Goal: Transaction & Acquisition: Purchase product/service

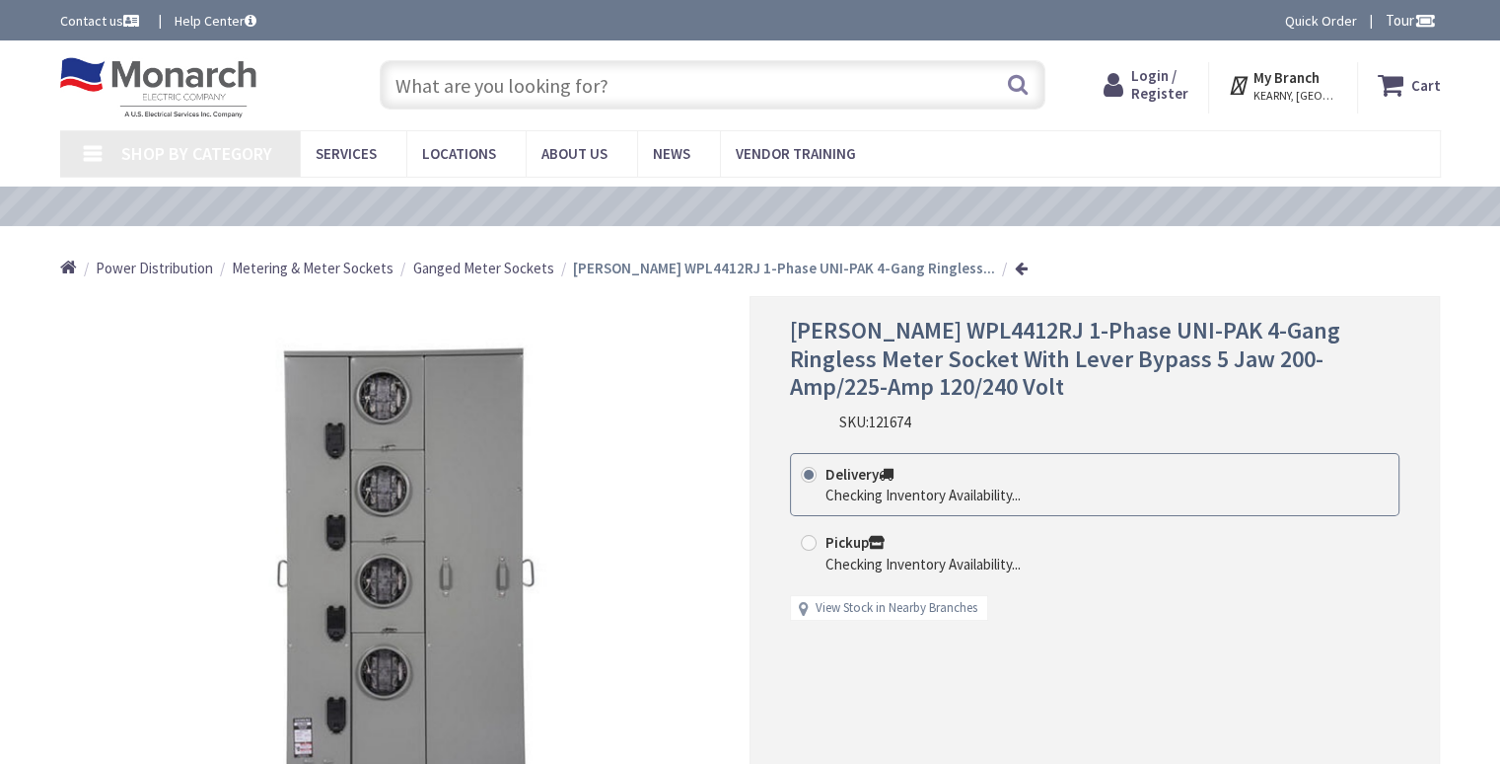
type input "[GEOGRAPHIC_DATA], [GEOGRAPHIC_DATA]"
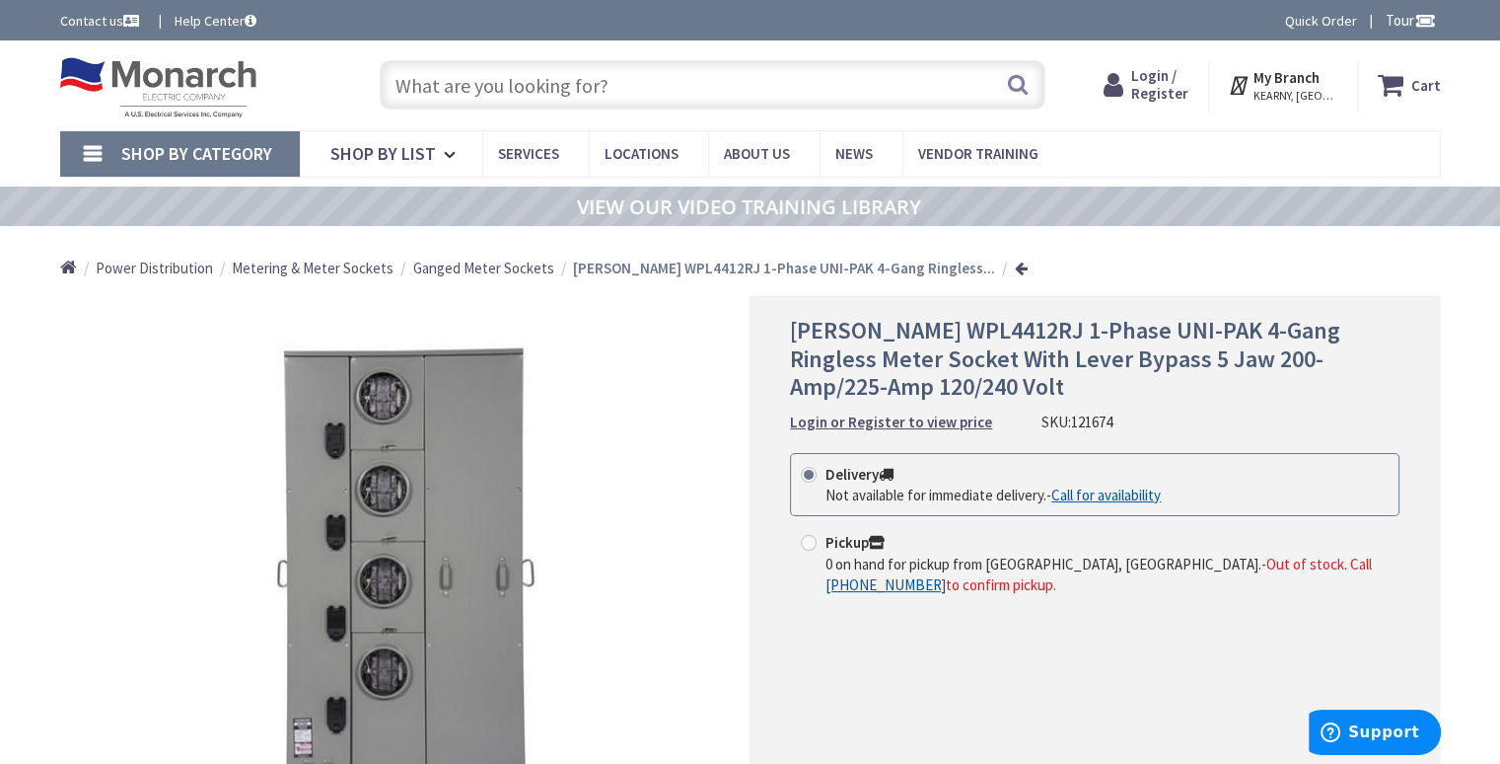
click at [330, 106] on div "Toggle Nav" at bounding box center [200, 85] width 311 height 66
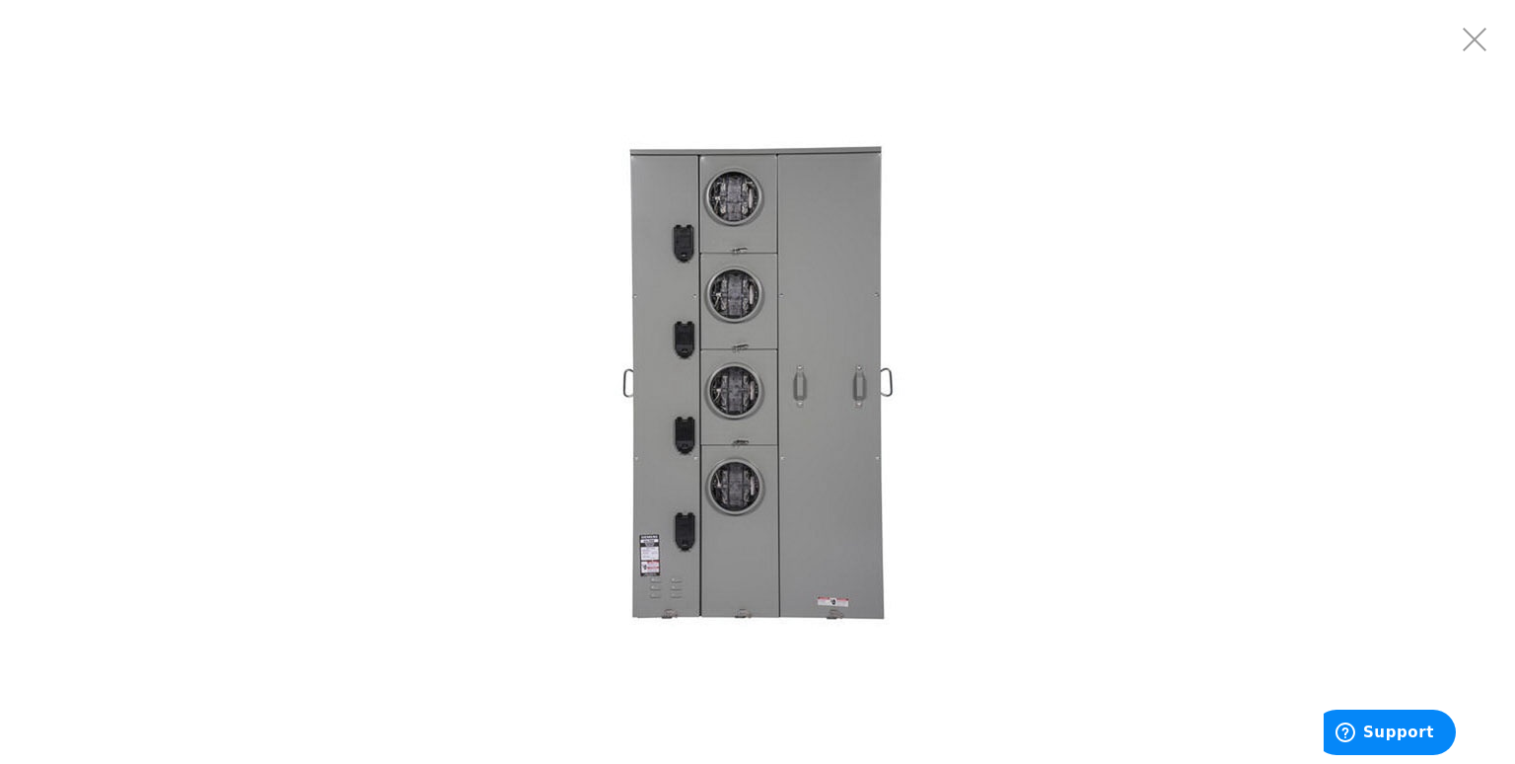
click at [182, 380] on div at bounding box center [757, 382] width 1515 height 764
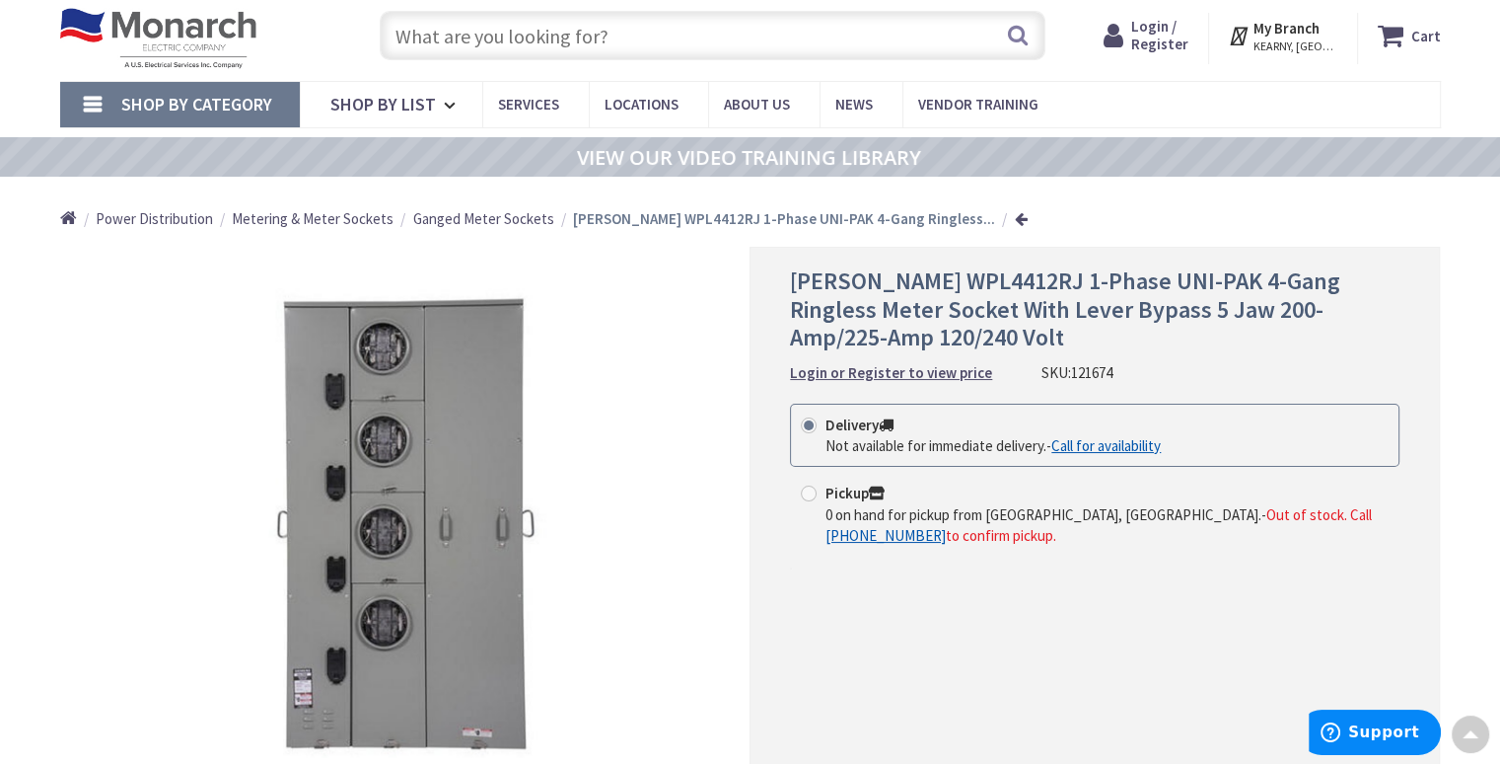
scroll to position [18, 0]
